Goal: Task Accomplishment & Management: Use online tool/utility

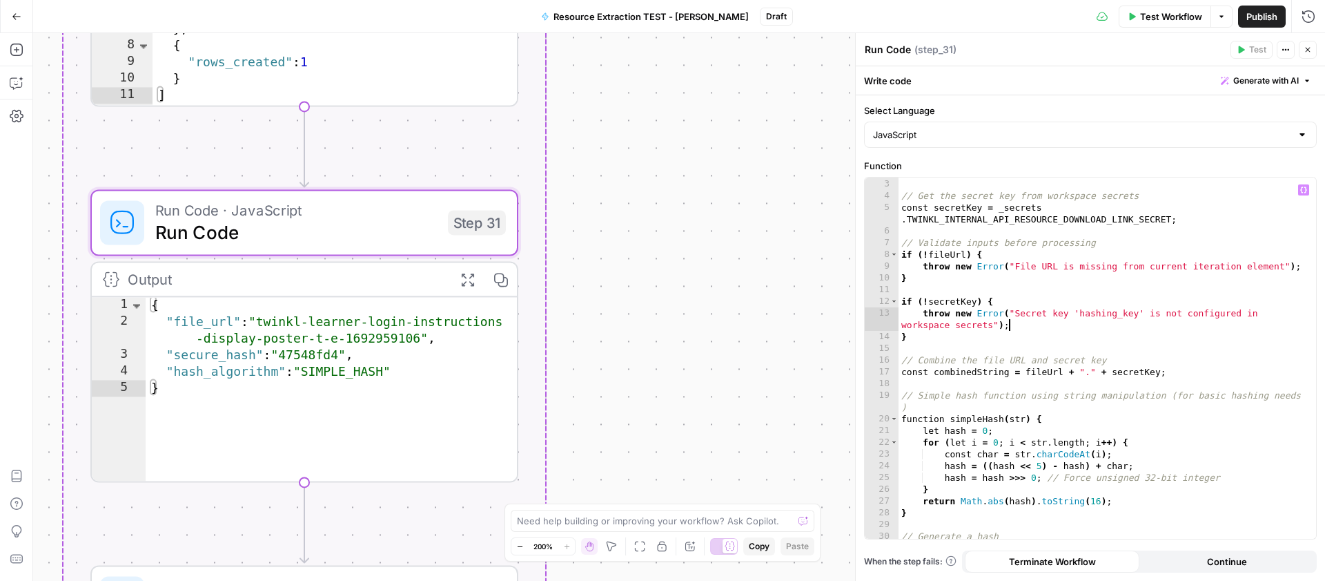
scroll to position [41, 0]
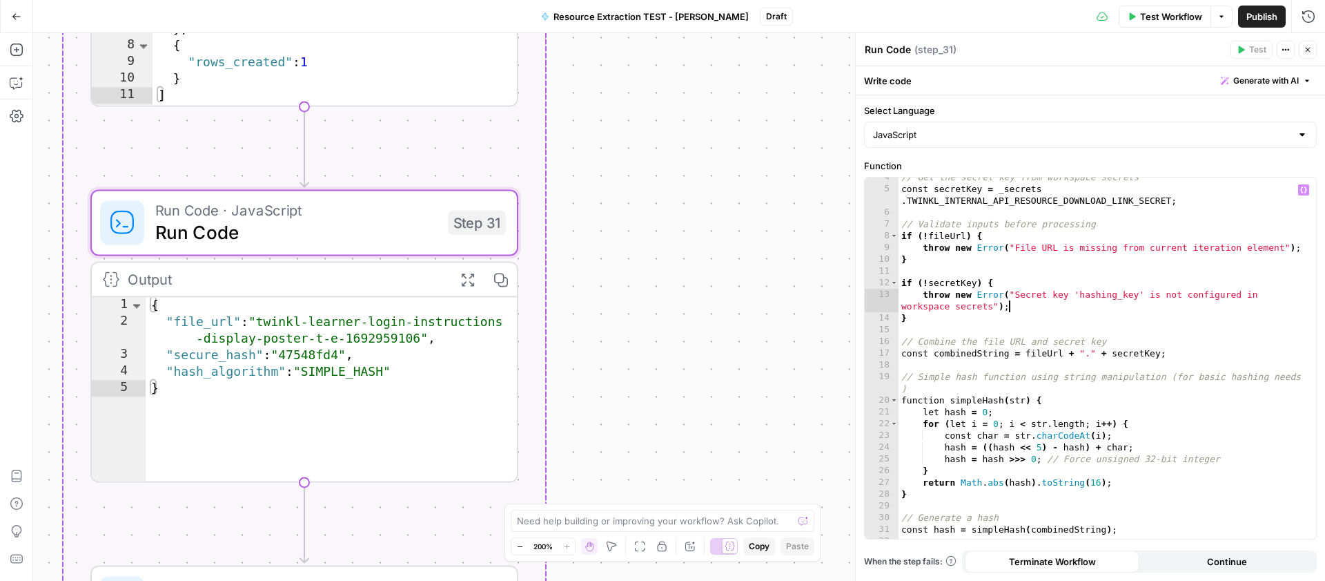
click at [932, 401] on div "// Get the secret key from workspace secrets const secretKey = _secrets . TWINK…" at bounding box center [1102, 363] width 407 height 385
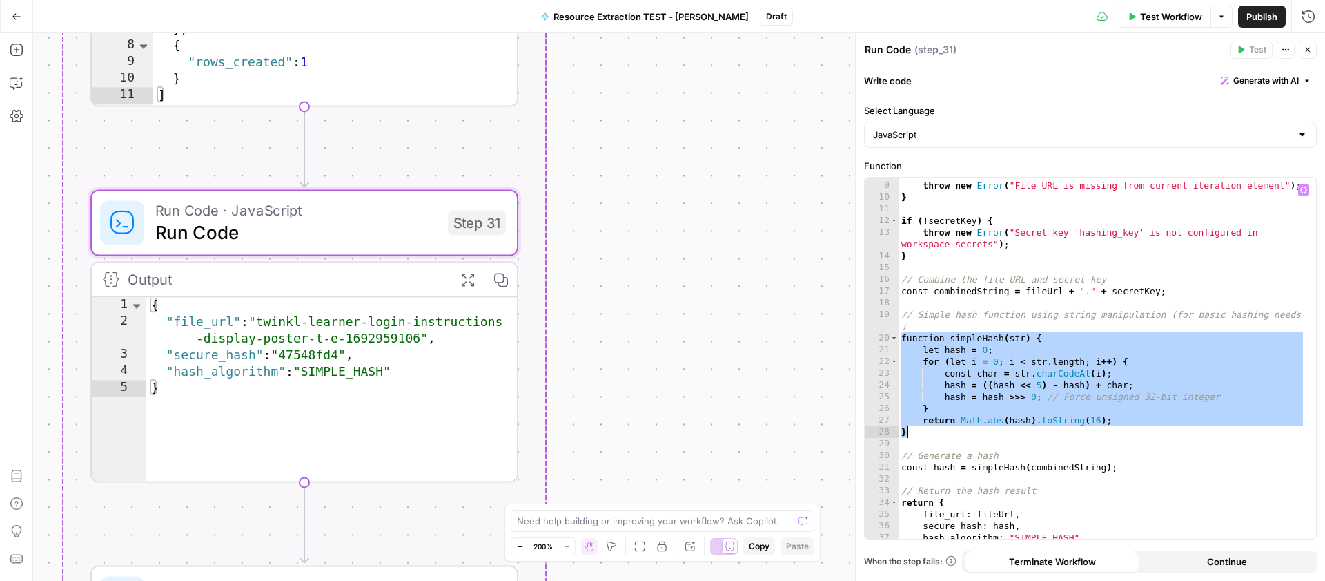
click at [915, 432] on div "if ( ! fileUrl ) { throw new Error ( "File URL is missing from current iteratio…" at bounding box center [1102, 360] width 407 height 385
type textarea "**********"
drag, startPoint x: 15, startPoint y: 12, endPoint x: 16, endPoint y: 20, distance: 7.6
click at [16, 12] on icon "button" at bounding box center [17, 17] width 10 height 10
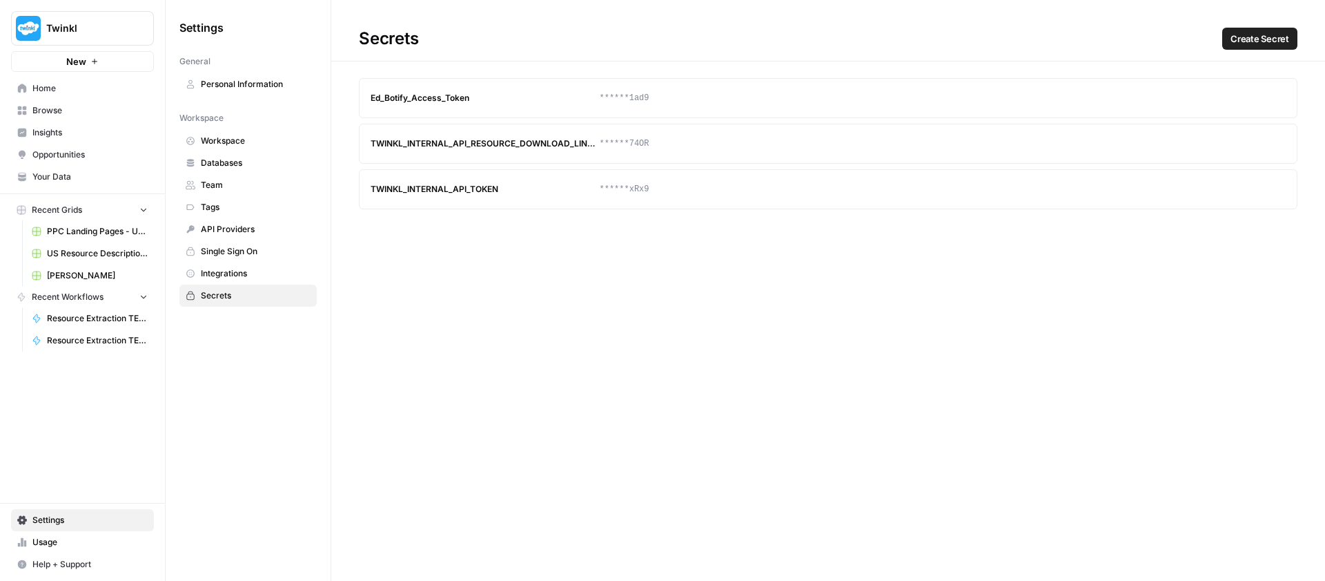
click at [55, 516] on span "Settings" at bounding box center [89, 520] width 115 height 12
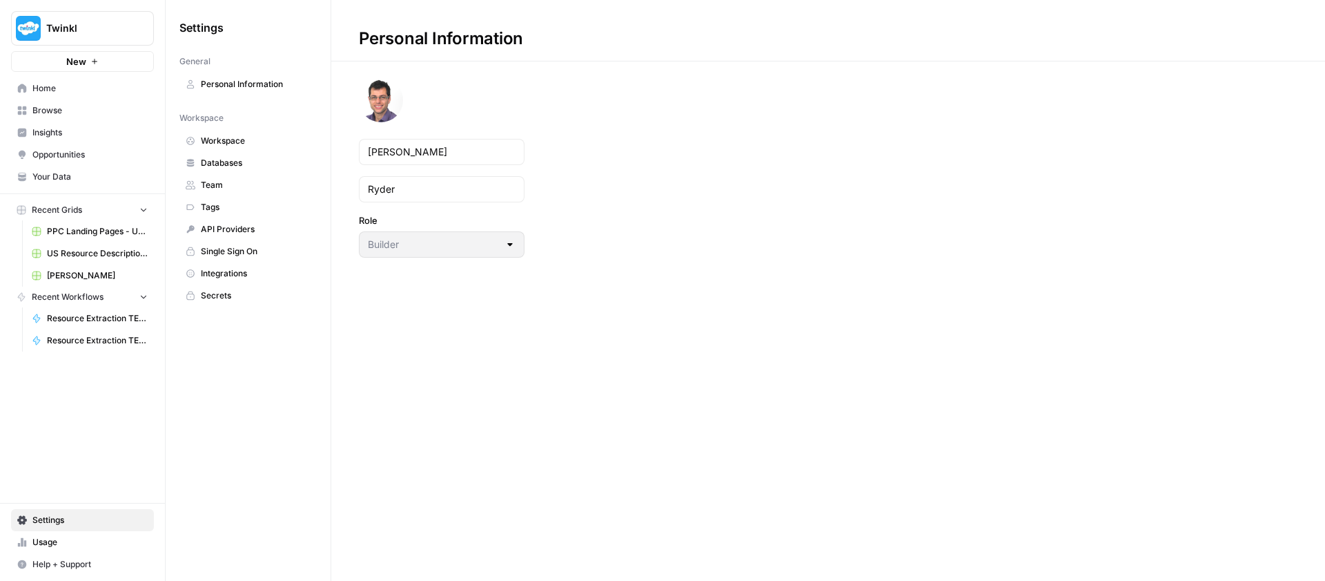
click at [213, 291] on span "Secrets" at bounding box center [256, 295] width 110 height 12
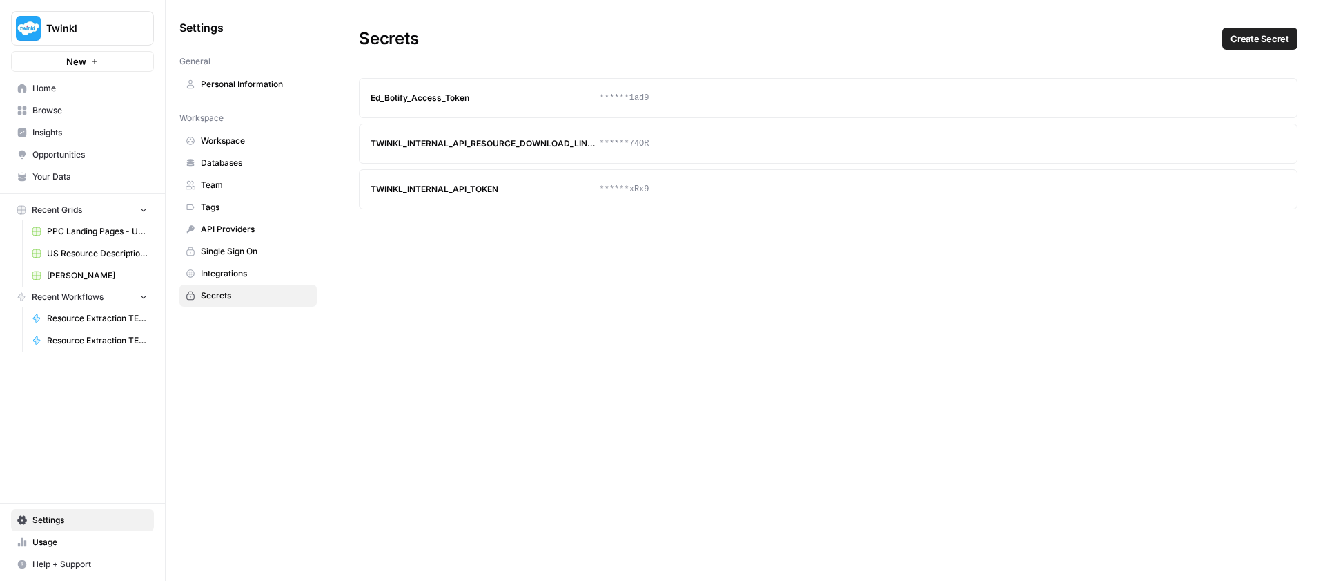
click at [77, 560] on span "Help + Support" at bounding box center [89, 564] width 115 height 12
click at [197, 537] on span "Docs" at bounding box center [230, 535] width 93 height 12
click at [52, 522] on span "Settings" at bounding box center [89, 520] width 115 height 12
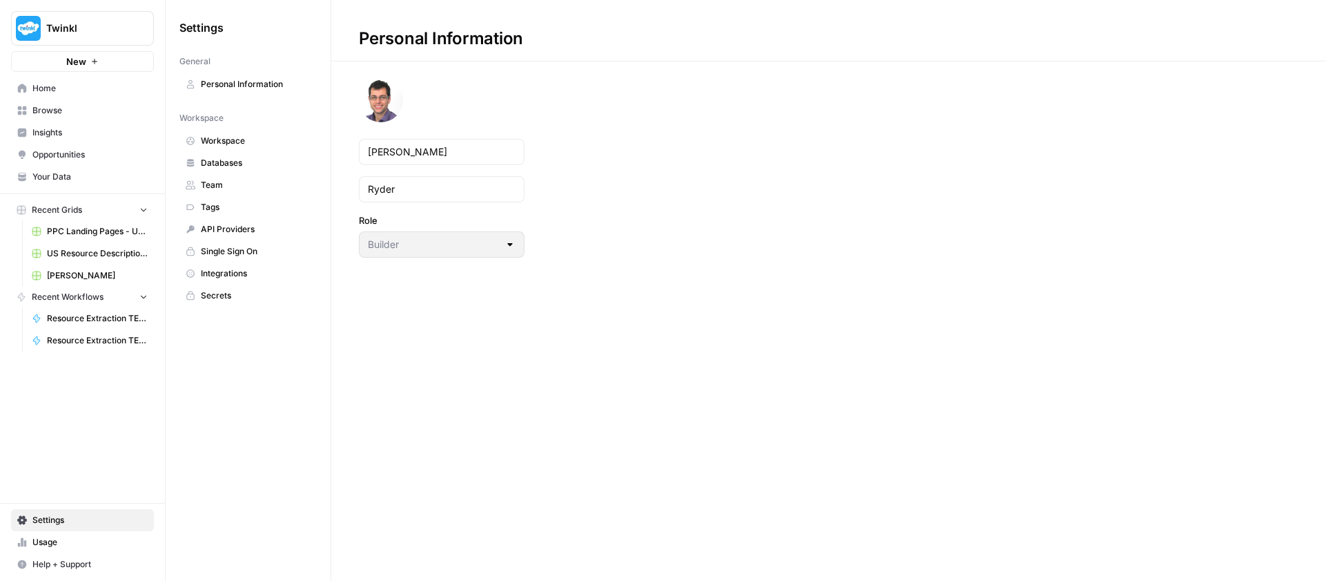
click at [225, 277] on span "Integrations" at bounding box center [256, 273] width 110 height 12
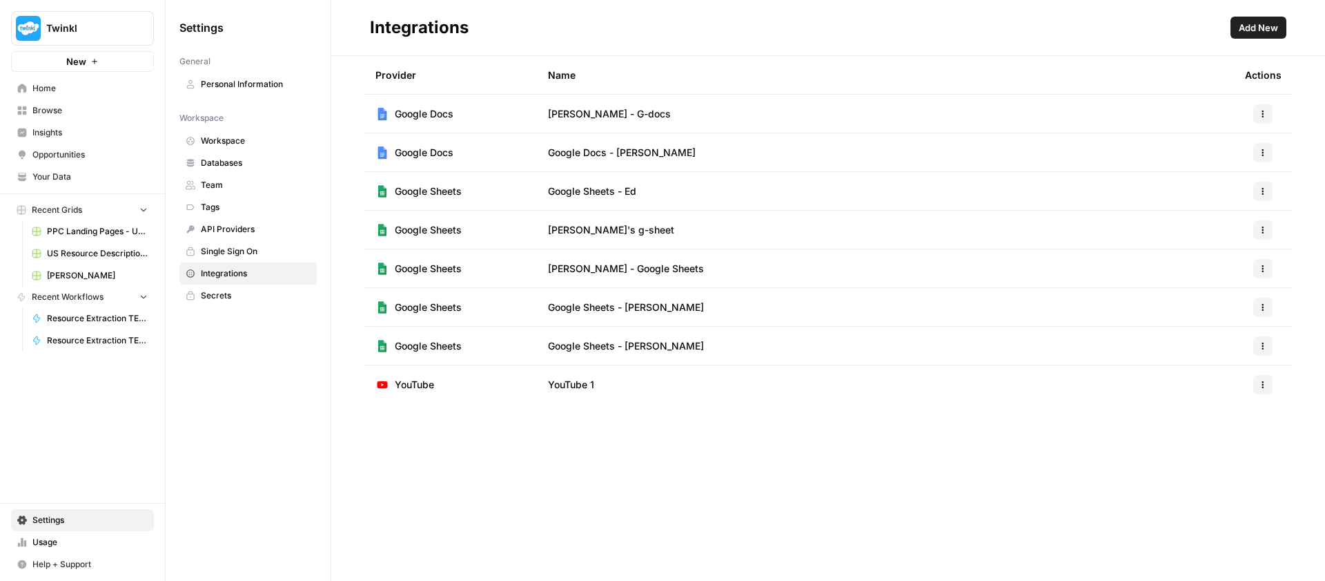
click at [225, 251] on span "Single Sign On" at bounding box center [256, 251] width 110 height 12
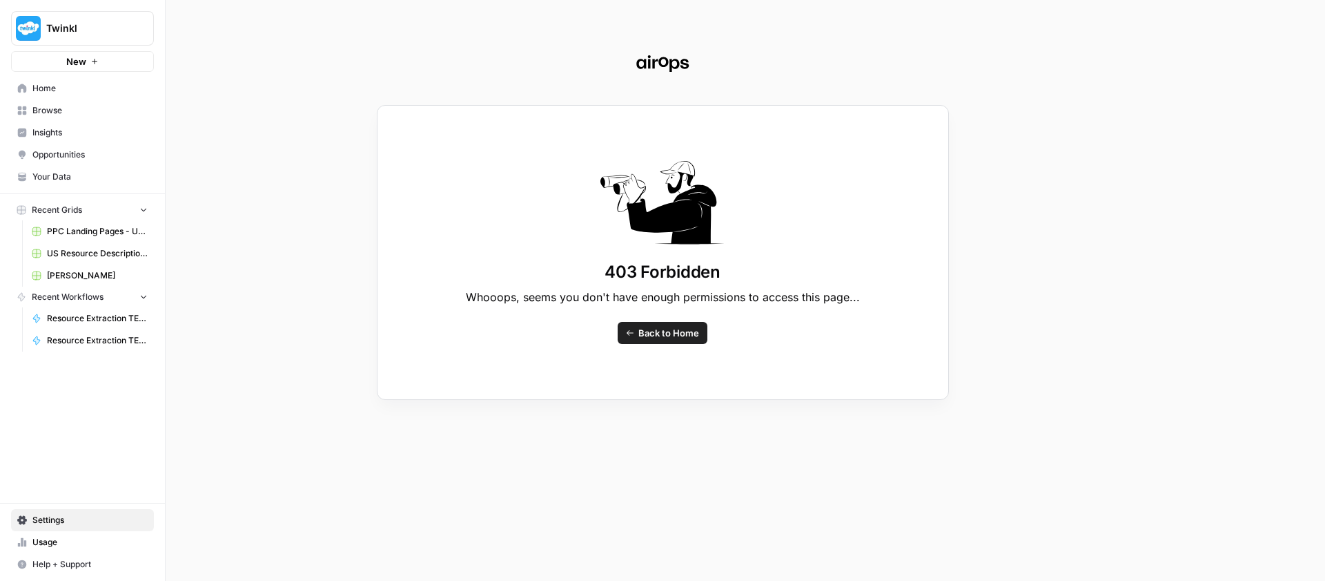
click at [47, 519] on div "403 Forbidden Whooops, seems you don't have enough permissions to access this p…" at bounding box center [662, 290] width 1325 height 581
click at [48, 518] on div "403 Forbidden Whooops, seems you don't have enough permissions to access this p…" at bounding box center [662, 290] width 1325 height 581
click at [59, 518] on div "403 Forbidden Whooops, seems you don't have enough permissions to access this p…" at bounding box center [662, 290] width 1325 height 581
click at [41, 541] on div "403 Forbidden Whooops, seems you don't have enough permissions to access this p…" at bounding box center [662, 290] width 1325 height 581
click at [677, 330] on span "Back to Home" at bounding box center [669, 333] width 61 height 14
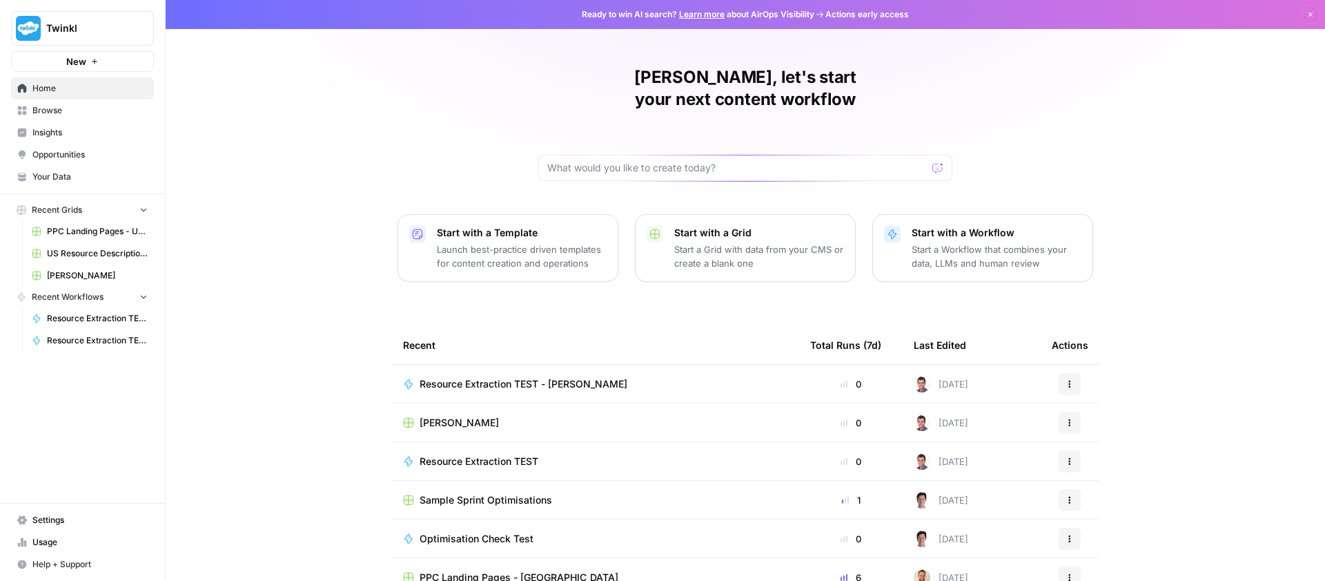
click at [49, 521] on span "Settings" at bounding box center [89, 520] width 115 height 12
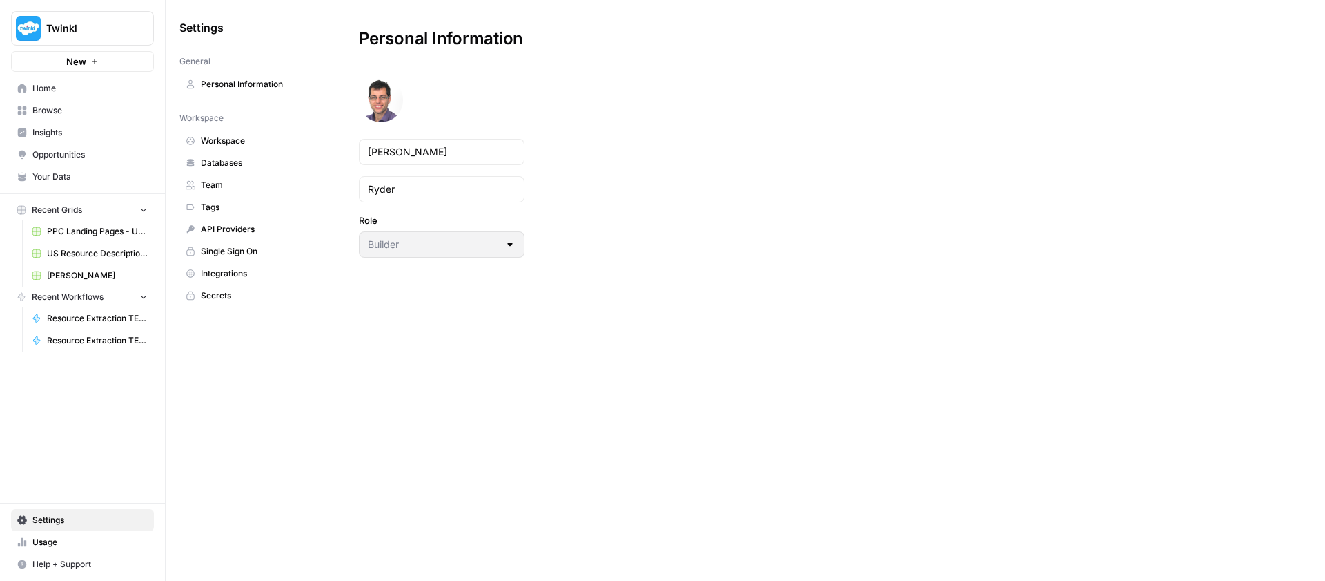
click at [224, 230] on span "API Providers" at bounding box center [256, 229] width 110 height 12
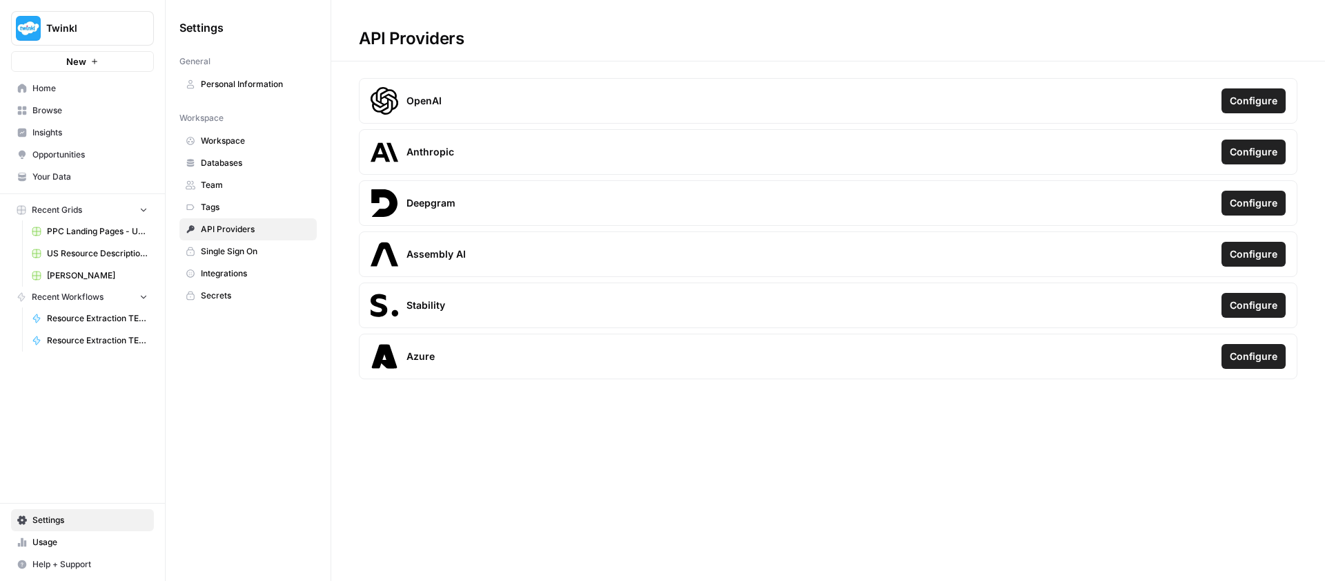
click at [90, 339] on span "Resource Extraction TEST - [PERSON_NAME]" at bounding box center [97, 340] width 101 height 12
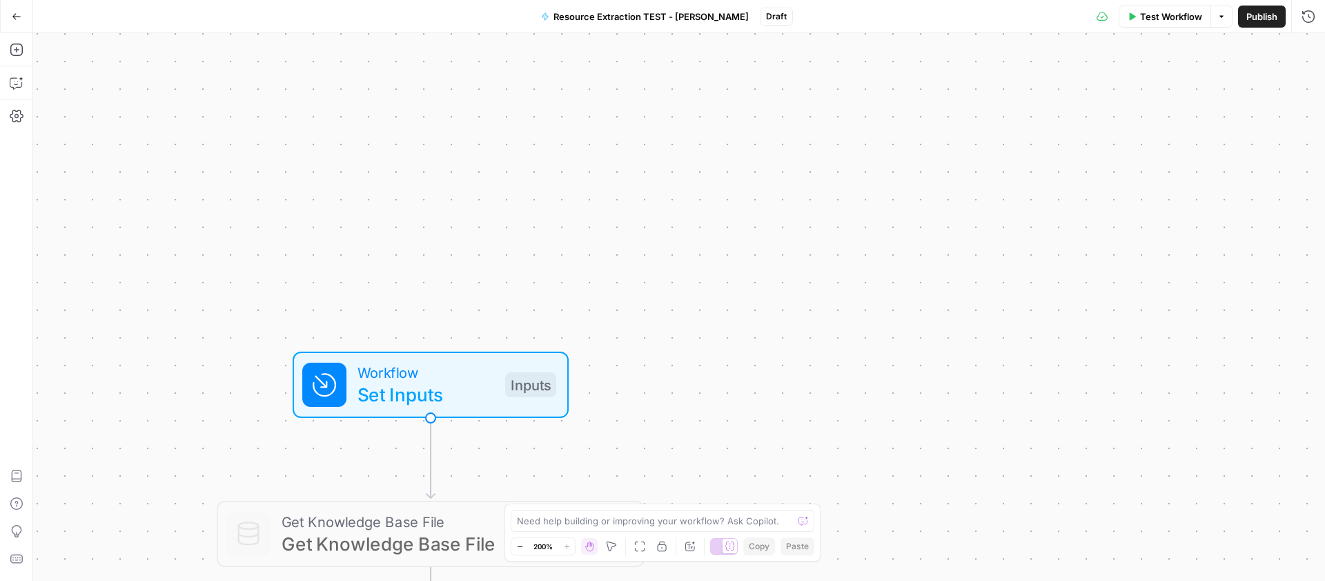
click at [19, 18] on icon "button" at bounding box center [17, 17] width 10 height 10
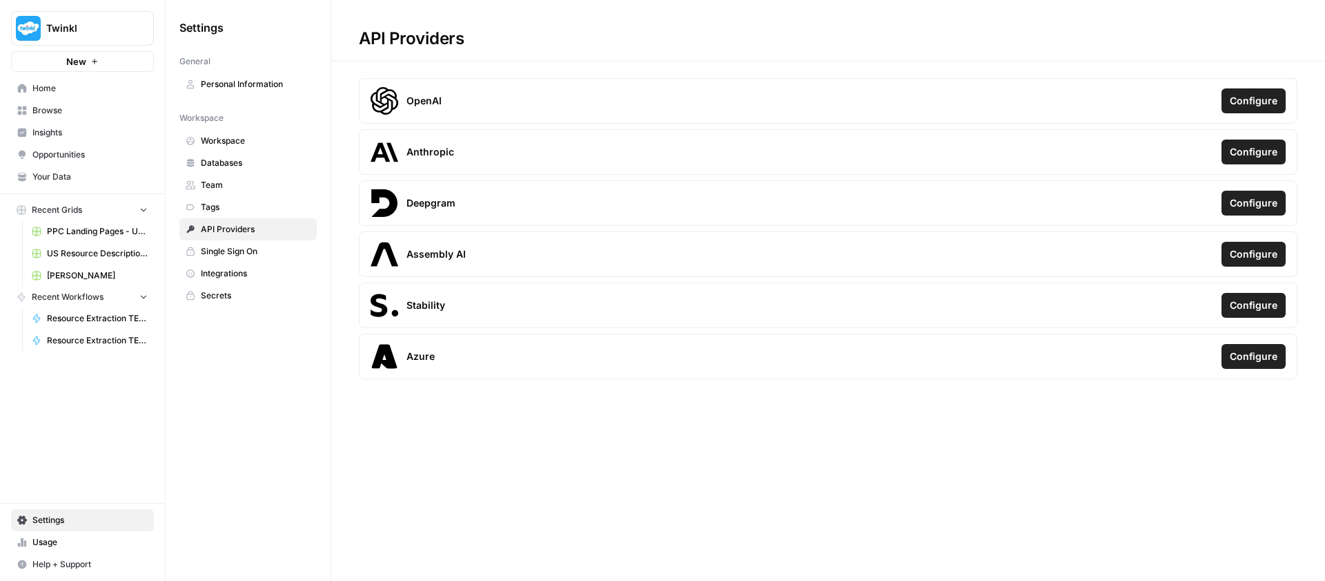
click at [52, 177] on span "Your Data" at bounding box center [89, 177] width 115 height 12
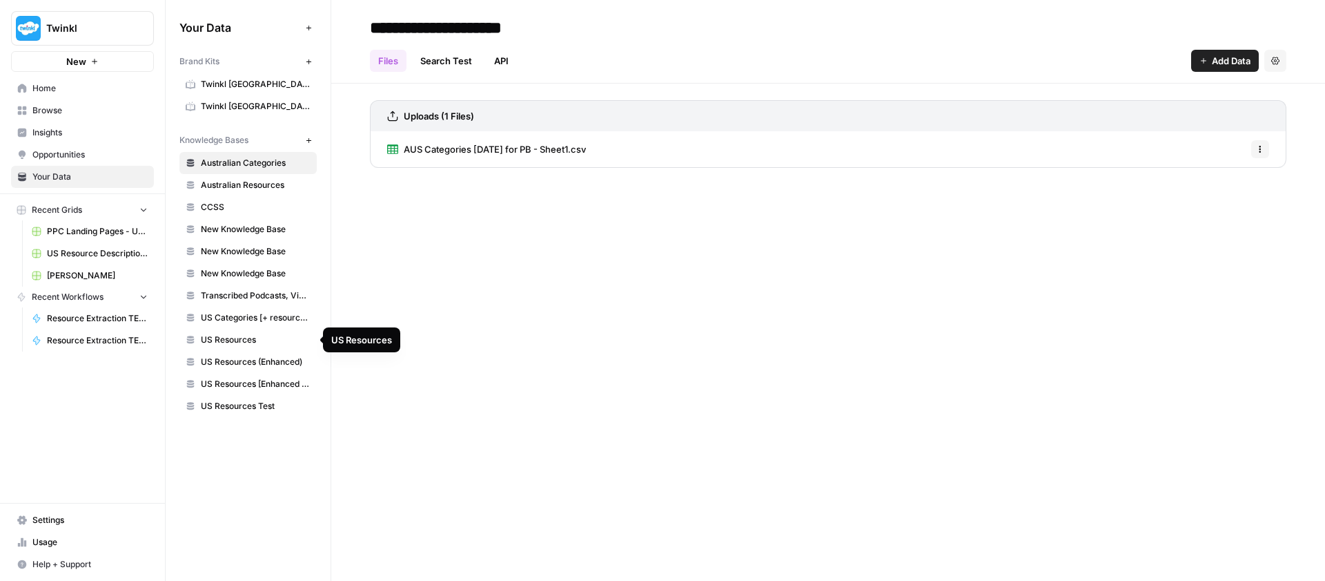
click at [239, 342] on span "US Resources" at bounding box center [256, 339] width 110 height 12
click at [238, 407] on span "US Resources Test" at bounding box center [256, 406] width 110 height 12
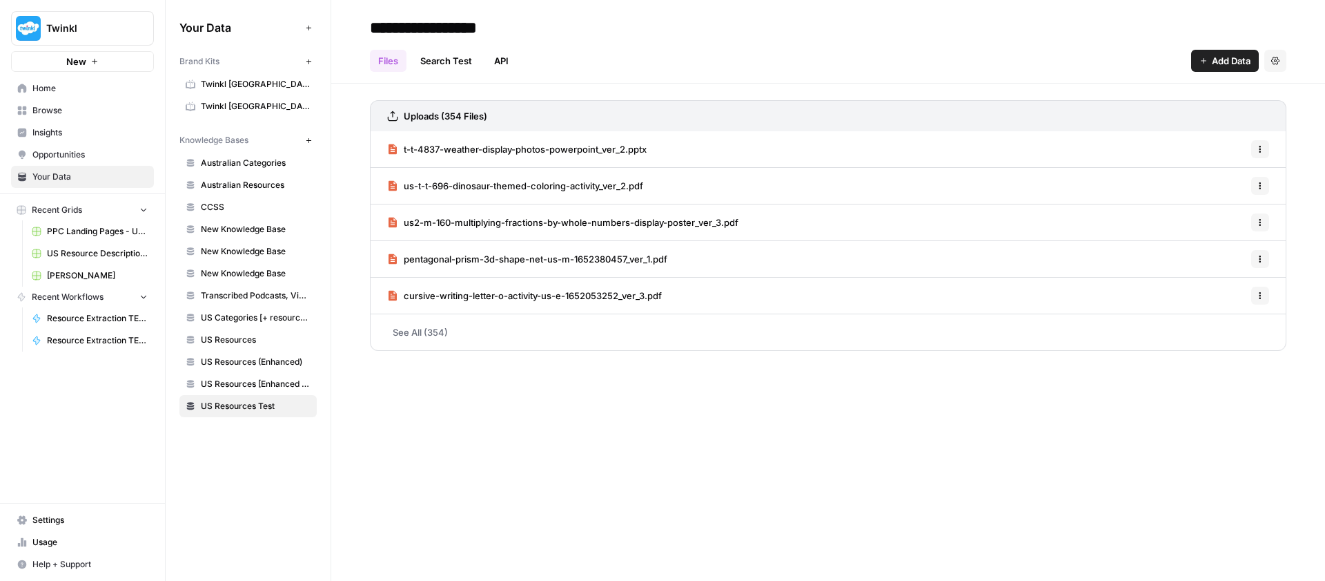
click at [433, 331] on link "See All (354)" at bounding box center [828, 332] width 917 height 36
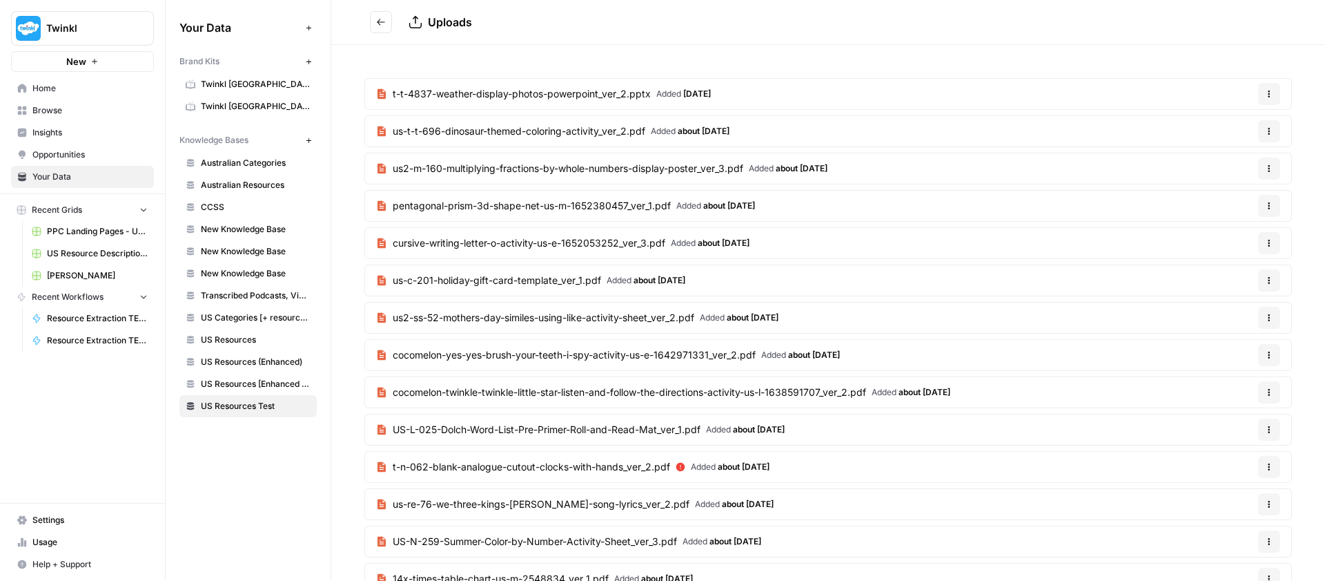
click at [383, 21] on icon "Go back" at bounding box center [381, 22] width 10 height 10
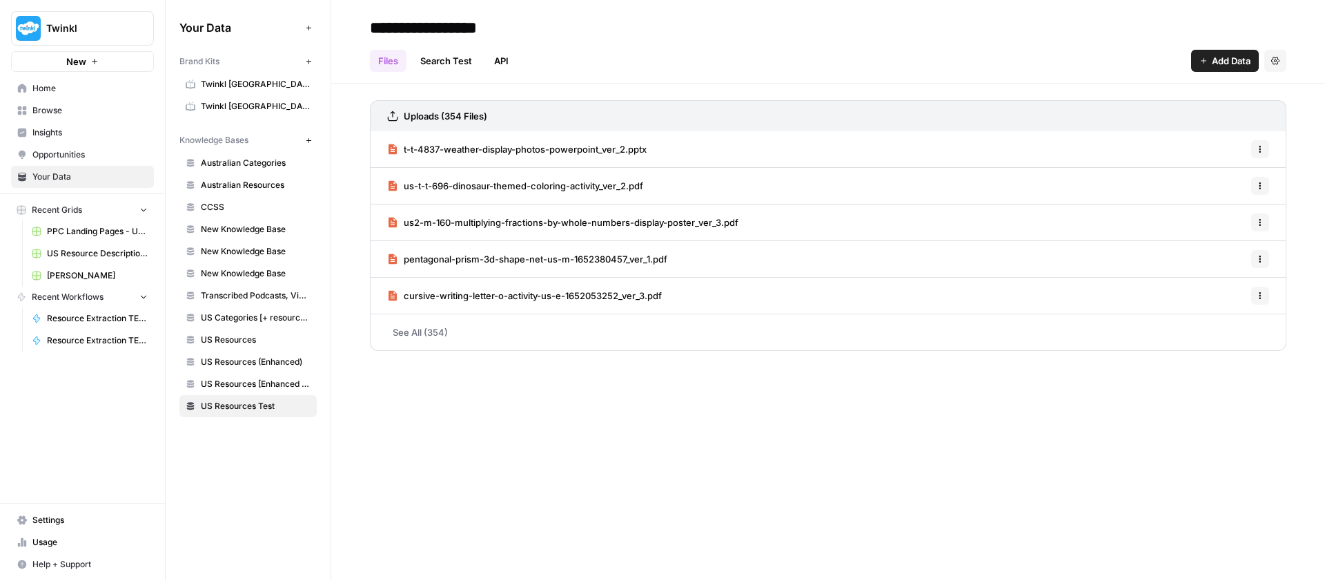
click at [408, 332] on link "See All (354)" at bounding box center [828, 332] width 917 height 36
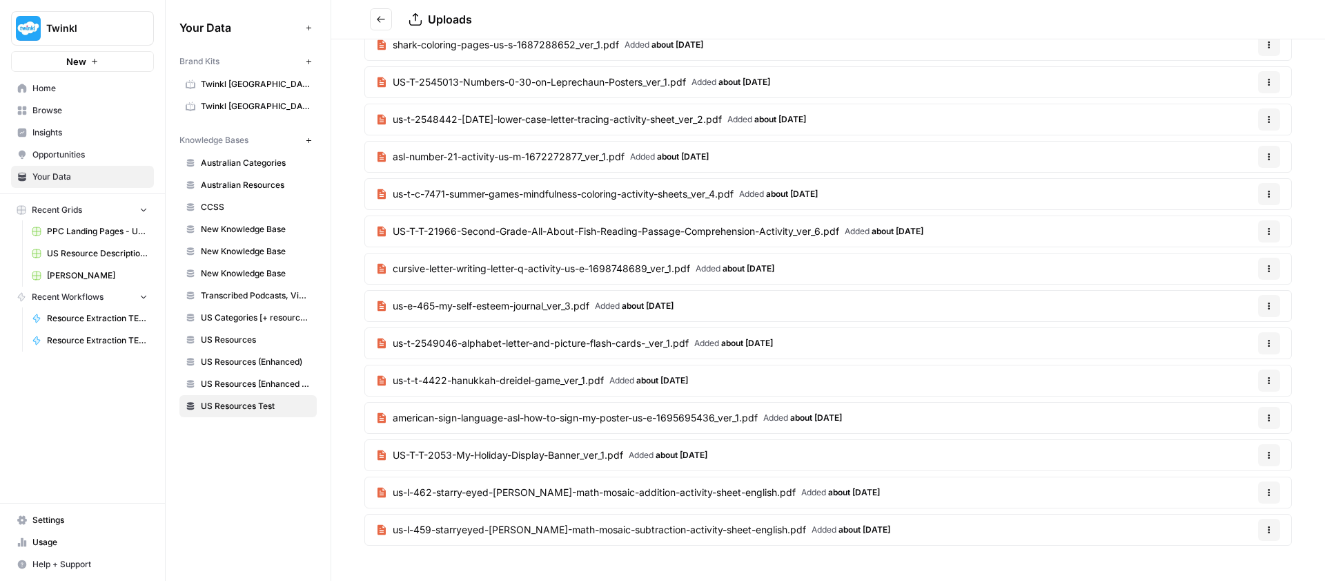
scroll to position [12727, 0]
